Goal: Check status: Check status

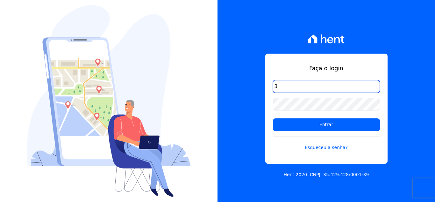
type input "[EMAIL_ADDRESS][DOMAIN_NAME]"
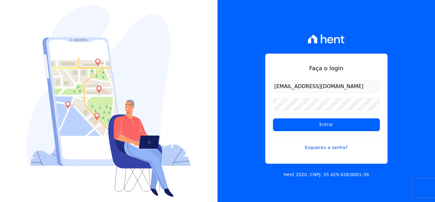
click at [326, 146] on link "Esqueceu a senha?" at bounding box center [326, 143] width 107 height 15
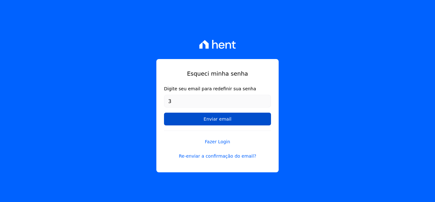
type input "[EMAIL_ADDRESS][DOMAIN_NAME]"
click at [227, 118] on input "Enviar email" at bounding box center [217, 118] width 107 height 13
click at [209, 122] on input "Enviar email" at bounding box center [217, 118] width 107 height 13
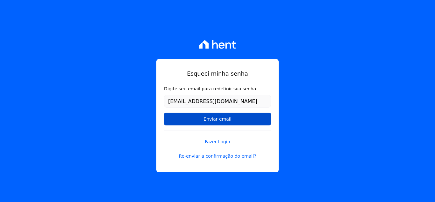
click at [209, 122] on input "Enviar email" at bounding box center [217, 118] width 107 height 13
click at [208, 122] on input "Enviar email" at bounding box center [217, 118] width 107 height 13
click at [181, 120] on input "Enviar email" at bounding box center [217, 118] width 107 height 13
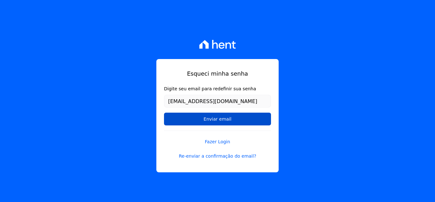
click at [181, 120] on input "Enviar email" at bounding box center [217, 118] width 107 height 13
click at [219, 121] on input "Enviar email" at bounding box center [217, 118] width 107 height 13
click at [164, 112] on input "Enviar email" at bounding box center [217, 118] width 107 height 13
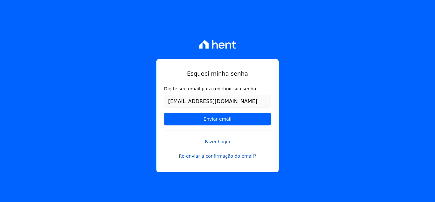
click at [215, 154] on link "Re-enviar a confirmação do email?" at bounding box center [217, 156] width 107 height 7
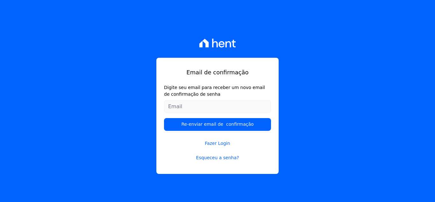
click at [200, 109] on input "Digite seu email para receber um novo email de confirmação de senha" at bounding box center [217, 106] width 107 height 13
type input "[EMAIL_ADDRESS][DOMAIN_NAME]"
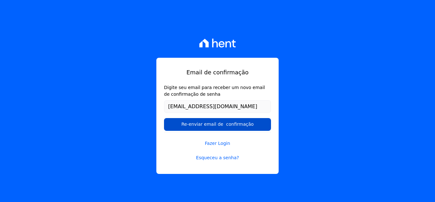
click at [205, 122] on input "Re-enviar email de confirmação" at bounding box center [217, 124] width 107 height 13
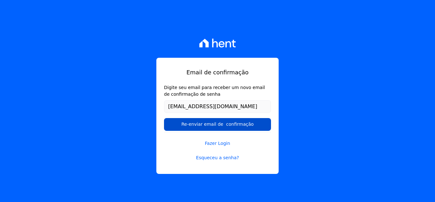
click at [205, 122] on input "Re-enviar email de confirmação" at bounding box center [217, 124] width 107 height 13
click at [224, 128] on input "Re-enviar email de confirmação" at bounding box center [217, 124] width 107 height 13
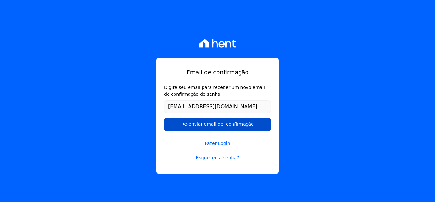
click at [224, 128] on input "Re-enviar email de confirmação" at bounding box center [217, 124] width 107 height 13
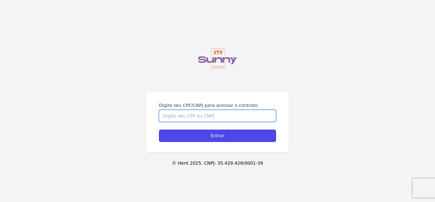
click at [243, 118] on input "Digite seu CPF/CNPJ para acessar o contrato" at bounding box center [217, 116] width 117 height 12
type input "15097042727"
click at [159, 129] on input "Entrar" at bounding box center [217, 135] width 117 height 12
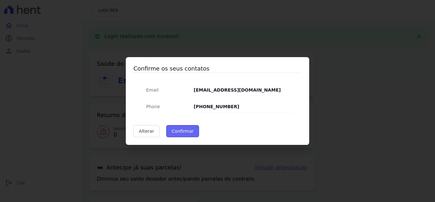
click at [183, 128] on button "Confirmar" at bounding box center [182, 131] width 33 height 12
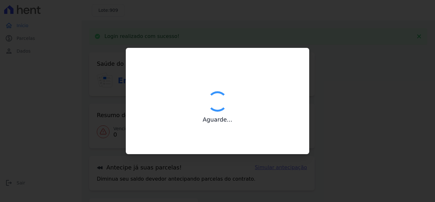
type input "Contatos confirmados com sucesso."
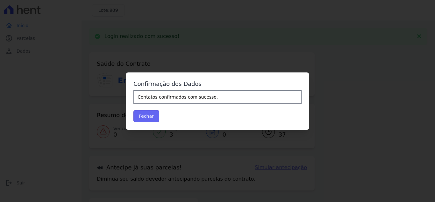
click at [155, 113] on button "Fechar" at bounding box center [146, 116] width 26 height 12
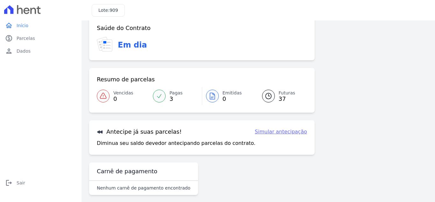
scroll to position [17, 0]
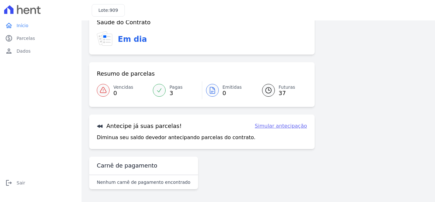
drag, startPoint x: 162, startPoint y: 201, endPoint x: 320, endPoint y: 11, distance: 246.9
click at [320, 11] on div "Lote: 909" at bounding box center [258, 10] width 353 height 20
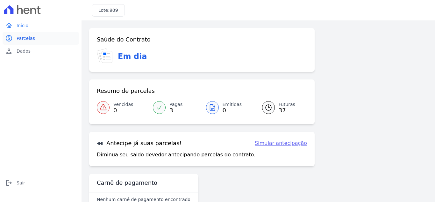
click at [19, 41] on link "paid Parcelas" at bounding box center [41, 38] width 76 height 13
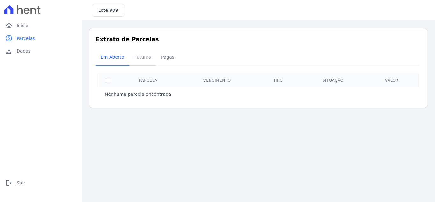
click at [132, 55] on span "Futuras" at bounding box center [143, 57] width 24 height 13
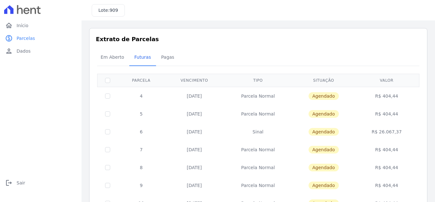
scroll to position [32, 0]
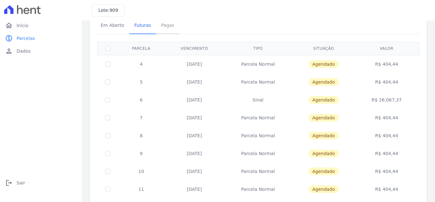
click at [172, 29] on span "Pagas" at bounding box center [167, 25] width 21 height 13
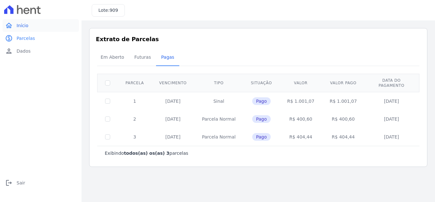
click at [29, 26] on link "home Início" at bounding box center [41, 25] width 76 height 13
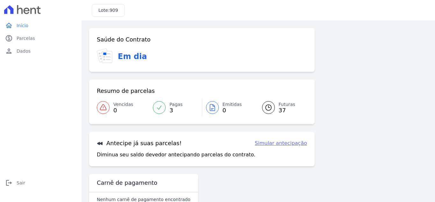
click at [275, 145] on link "Simular antecipação" at bounding box center [281, 143] width 52 height 8
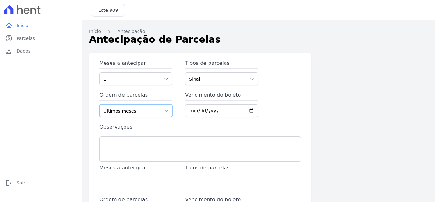
click at [171, 112] on select "Últimos meses Primeiros meses" at bounding box center [135, 110] width 73 height 13
click at [167, 111] on select "Últimos meses Primeiros meses" at bounding box center [135, 110] width 73 height 13
click at [216, 81] on select "Sinal Parcela Normal Outros Financiamento CEF" at bounding box center [221, 78] width 73 height 13
click at [157, 79] on select "1 2 3 4 5 6 7 8 9 10 11 12 13 14 15 16 17 18 19 20 21 22 23 24 25 26 27 28 29 3…" at bounding box center [135, 78] width 73 height 13
select select "37"
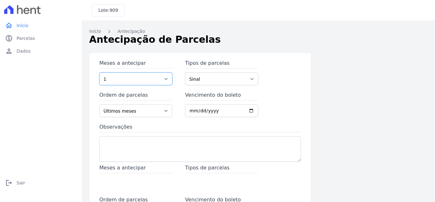
click at [99, 72] on select "1 2 3 4 5 6 7 8 9 10 11 12 13 14 15 16 17 18 19 20 21 22 23 24 25 26 27 28 29 3…" at bounding box center [135, 78] width 73 height 13
click at [231, 79] on select "Sinal Parcela Normal Outros Financiamento CEF" at bounding box center [221, 78] width 73 height 13
select select "standard"
click at [185, 72] on select "Sinal Parcela Normal Outros Financiamento CEF" at bounding box center [221, 78] width 73 height 13
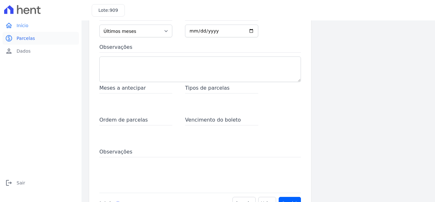
scroll to position [69, 0]
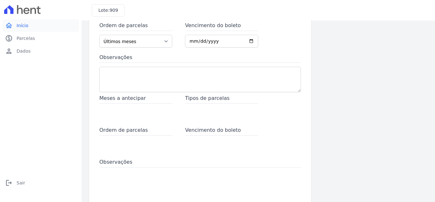
click at [28, 25] on link "home Início" at bounding box center [41, 25] width 76 height 13
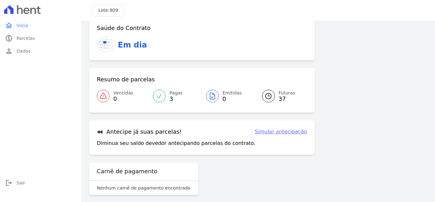
scroll to position [17, 0]
